Goal: Task Accomplishment & Management: Use online tool/utility

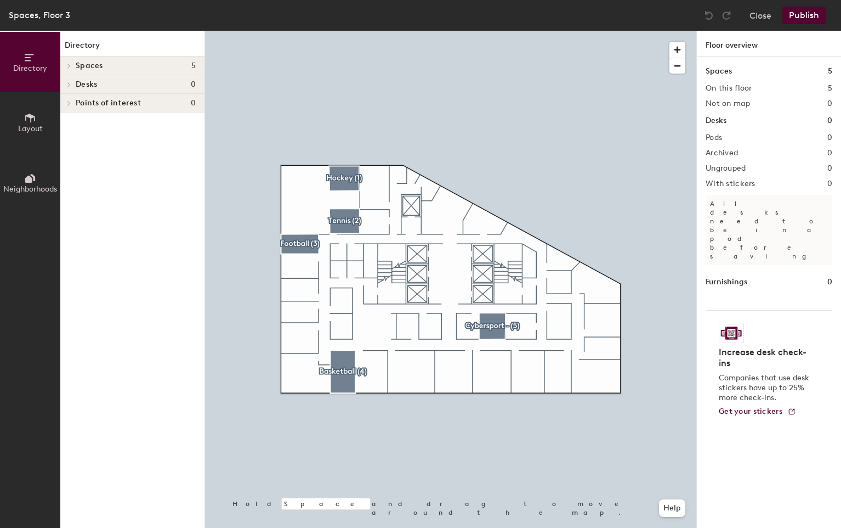
click at [71, 83] on icon at bounding box center [69, 84] width 4 height 5
click at [71, 83] on div at bounding box center [67, 84] width 14 height 18
click at [30, 122] on icon at bounding box center [30, 118] width 12 height 12
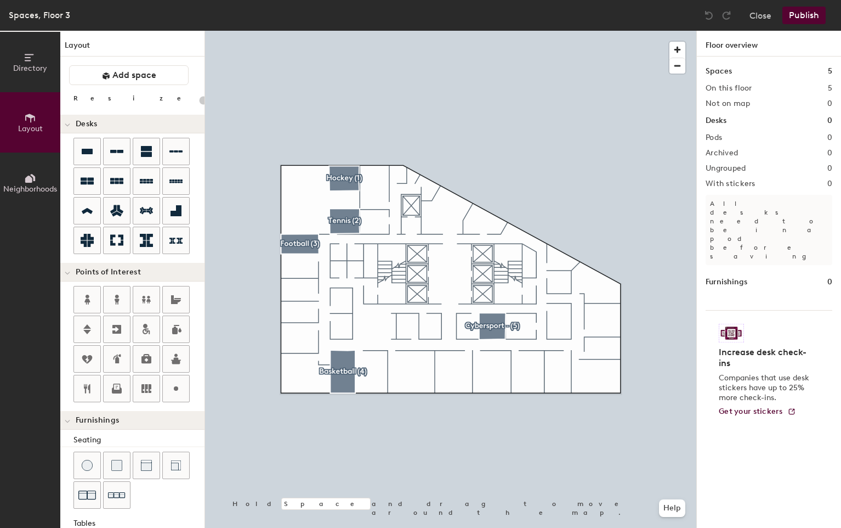
click at [31, 179] on icon at bounding box center [28, 179] width 7 height 7
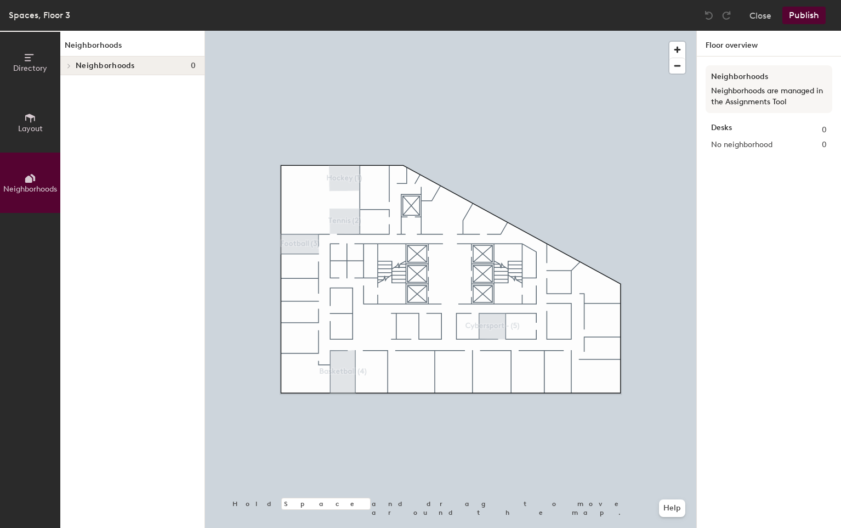
click at [30, 132] on button "Layout" at bounding box center [30, 122] width 60 height 60
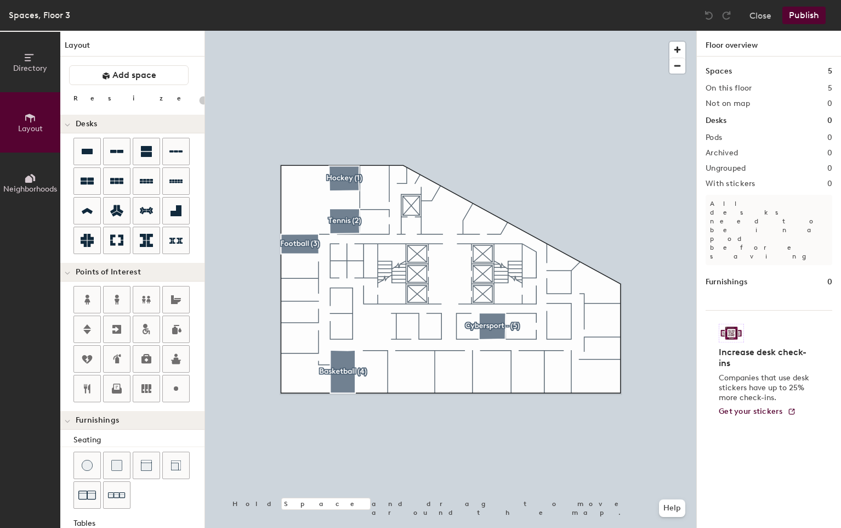
click at [309, 207] on div "Directory Layout Neighborhoods Layout Add space Resize Desks Points of Interest…" at bounding box center [420, 279] width 841 height 497
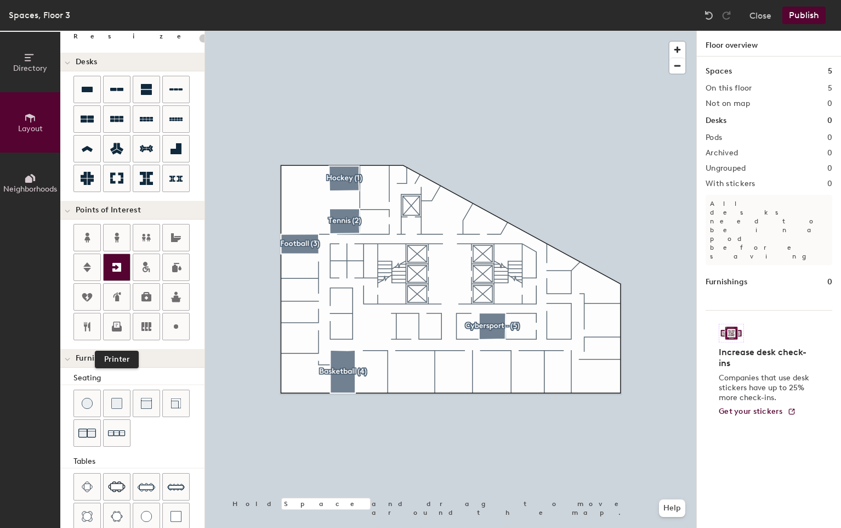
scroll to position [64, 0]
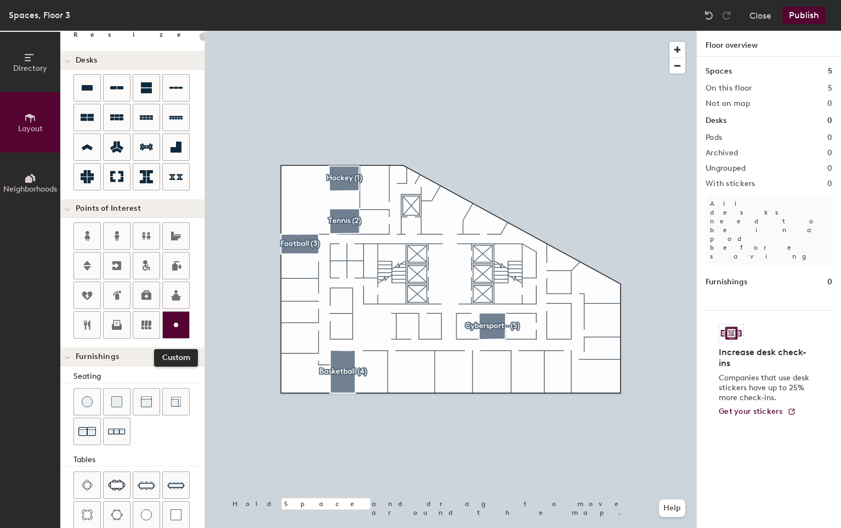
click at [178, 329] on icon at bounding box center [175, 324] width 13 height 13
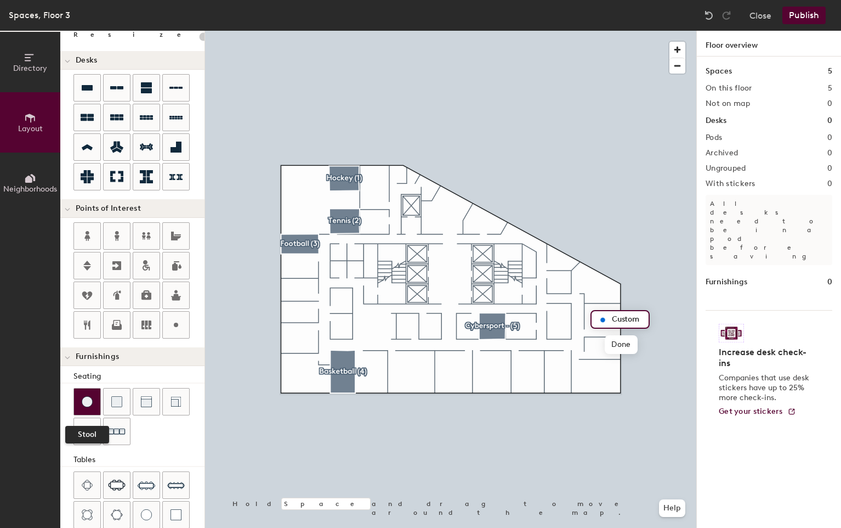
scroll to position [84, 0]
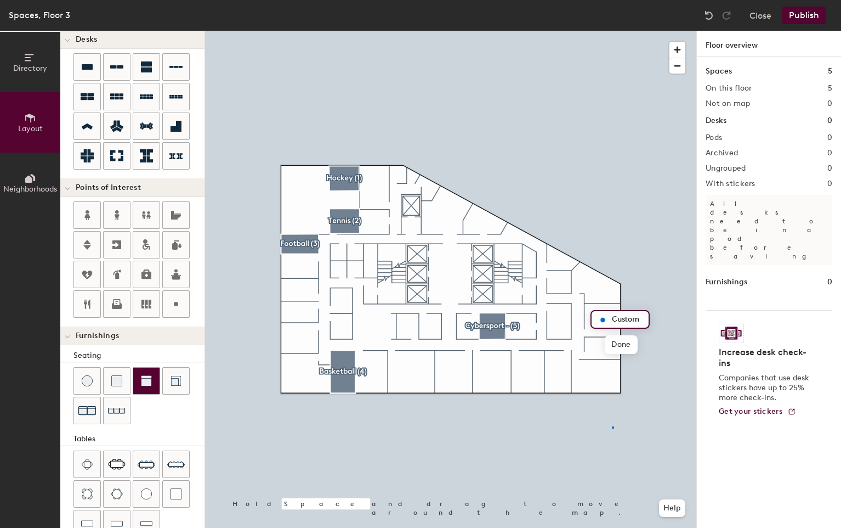
click at [612, 31] on div at bounding box center [450, 31] width 491 height 0
type input "20"
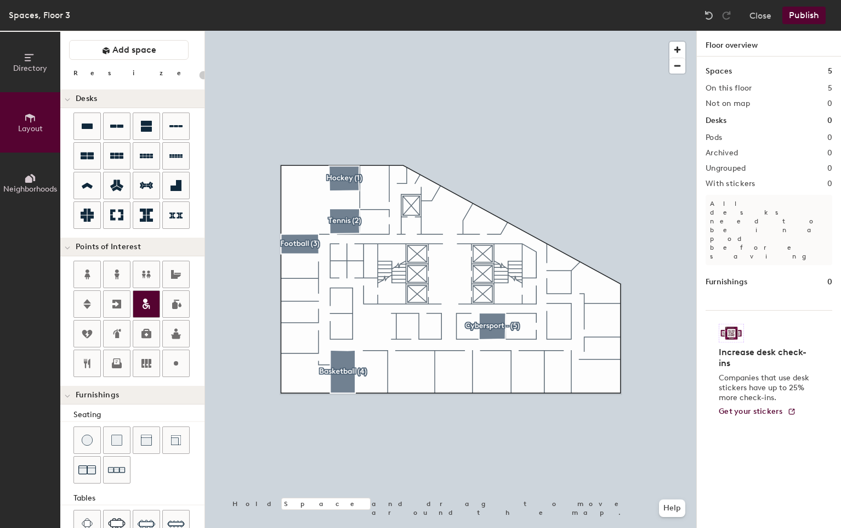
scroll to position [0, 0]
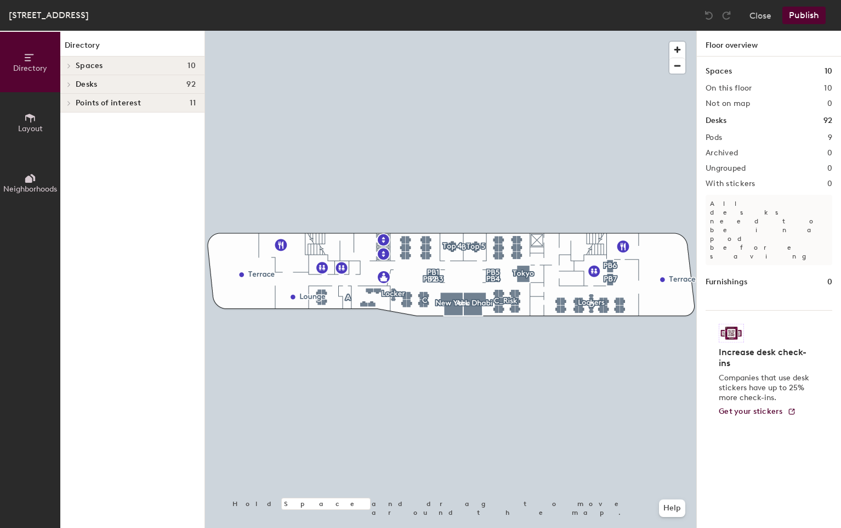
click at [41, 131] on span "Layout" at bounding box center [30, 128] width 25 height 9
